Goal: Task Accomplishment & Management: Use online tool/utility

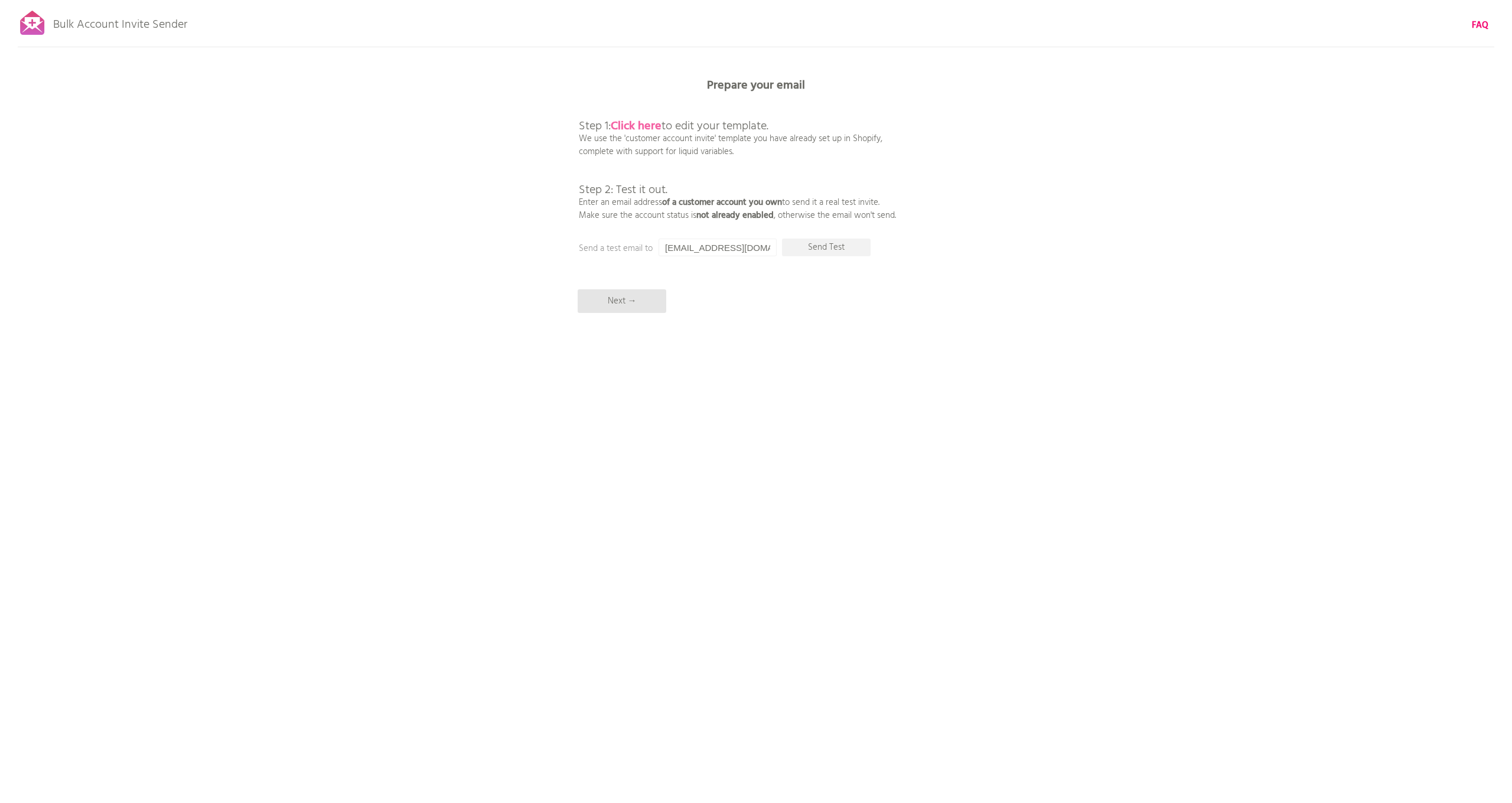
click at [638, 127] on b "Click here" at bounding box center [636, 126] width 51 height 19
click at [716, 250] on input "[EMAIL_ADDRESS][DOMAIN_NAME]" at bounding box center [717, 247] width 118 height 18
type input "[PERSON_NAME][EMAIL_ADDRESS][DOMAIN_NAME]"
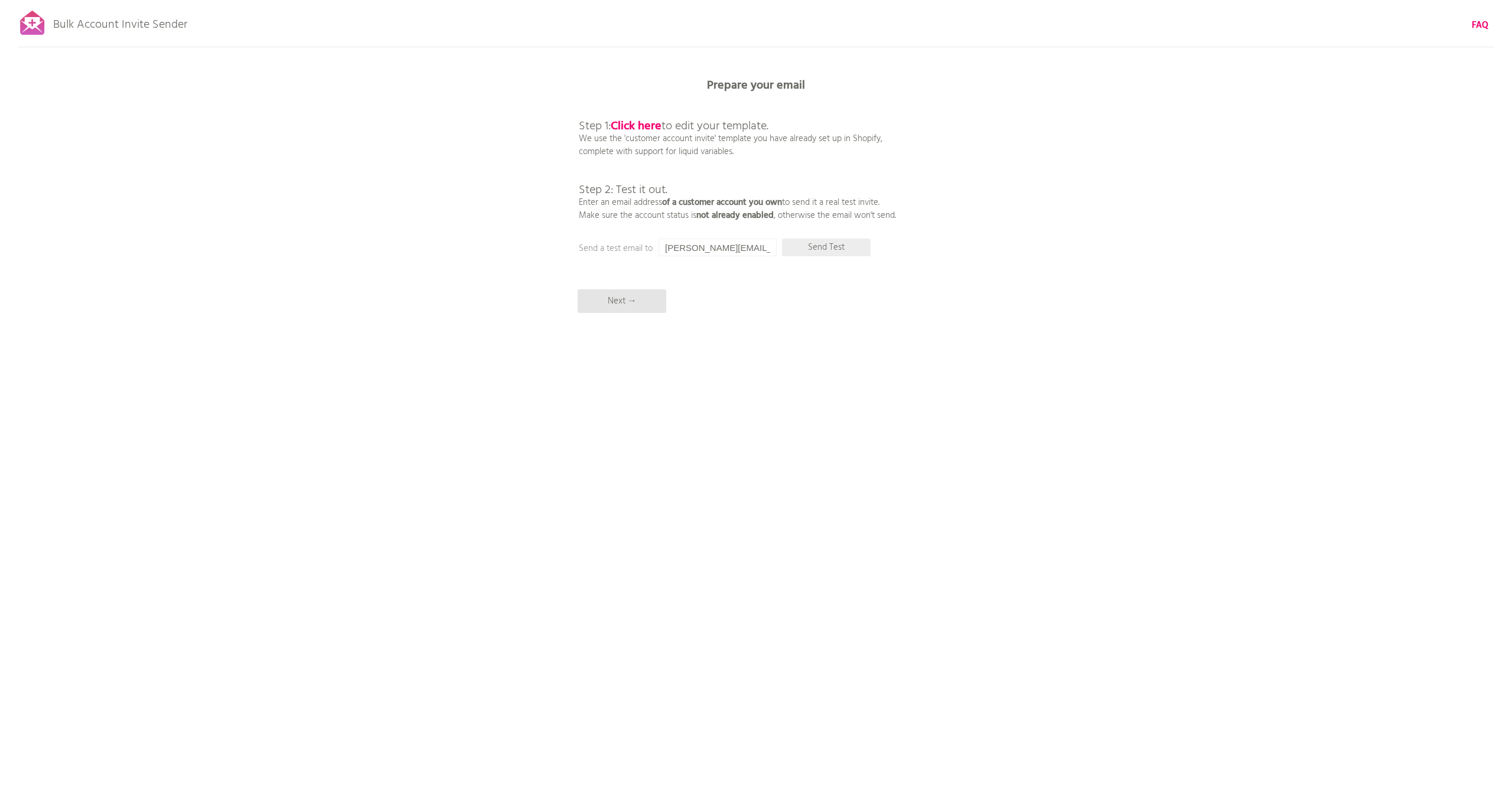
click at [835, 250] on p "Send Test" at bounding box center [826, 247] width 88 height 18
click at [643, 300] on p "Next →" at bounding box center [622, 301] width 88 height 24
